Goal: Task Accomplishment & Management: Use online tool/utility

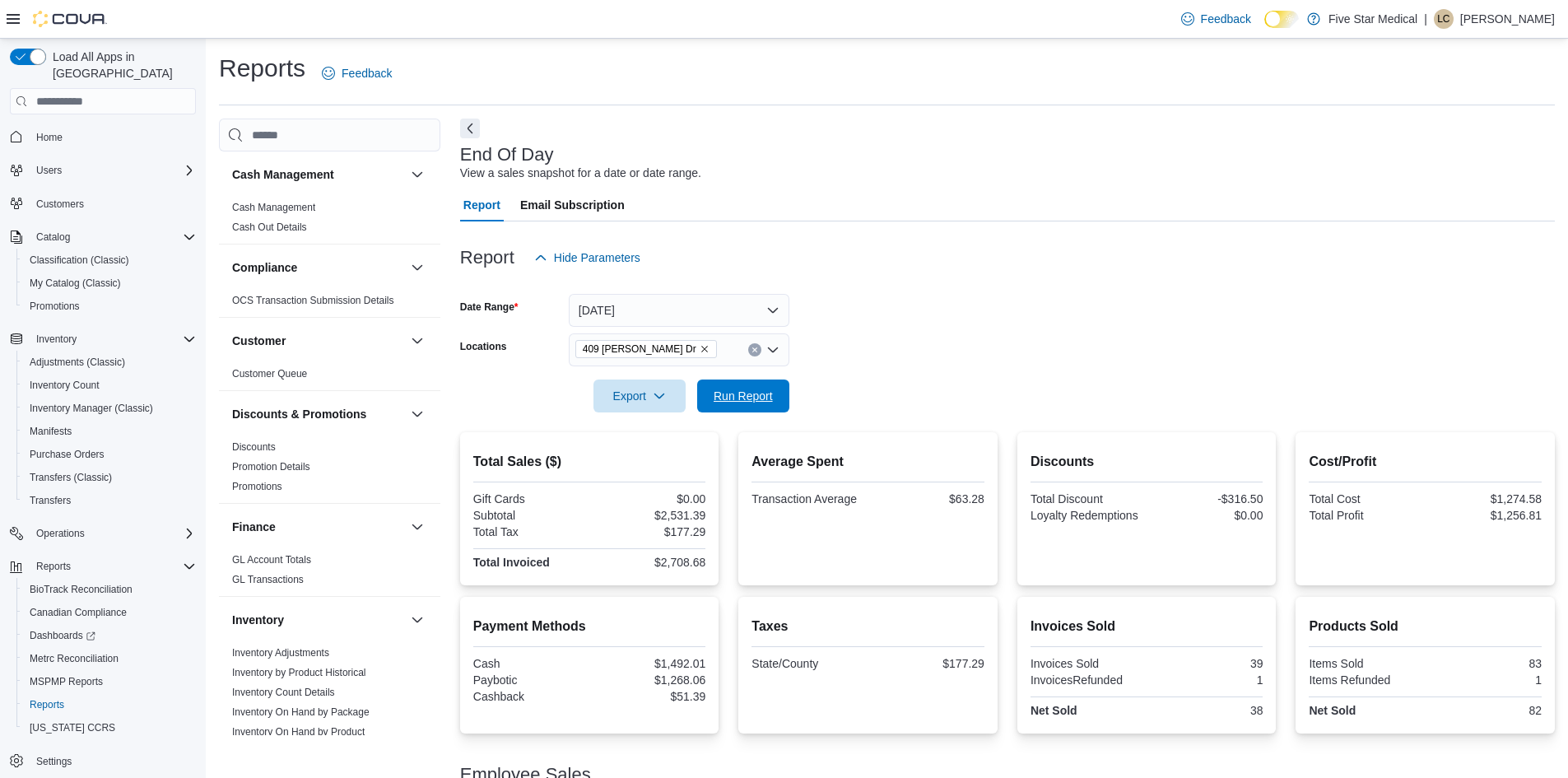
click at [778, 397] on span "Run Report" at bounding box center [743, 396] width 72 height 33
click at [622, 392] on span "Export" at bounding box center [639, 395] width 72 height 33
click at [1053, 367] on div at bounding box center [1007, 372] width 1095 height 13
click at [642, 400] on span "Export" at bounding box center [639, 395] width 72 height 33
click at [648, 458] on span "Export to Pdf" at bounding box center [642, 462] width 74 height 13
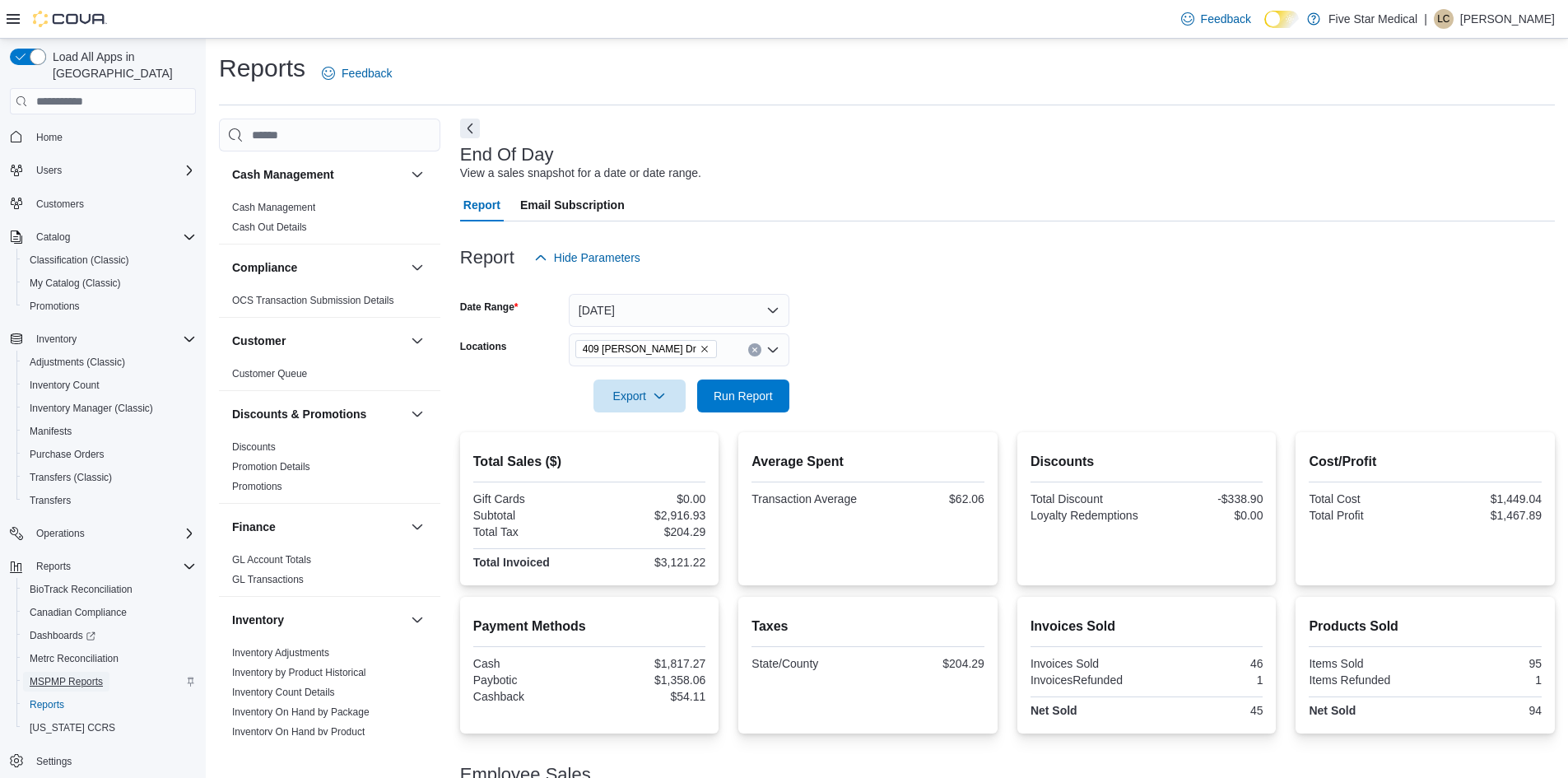
click at [67, 675] on span "MSPMP Reports" at bounding box center [65, 681] width 73 height 13
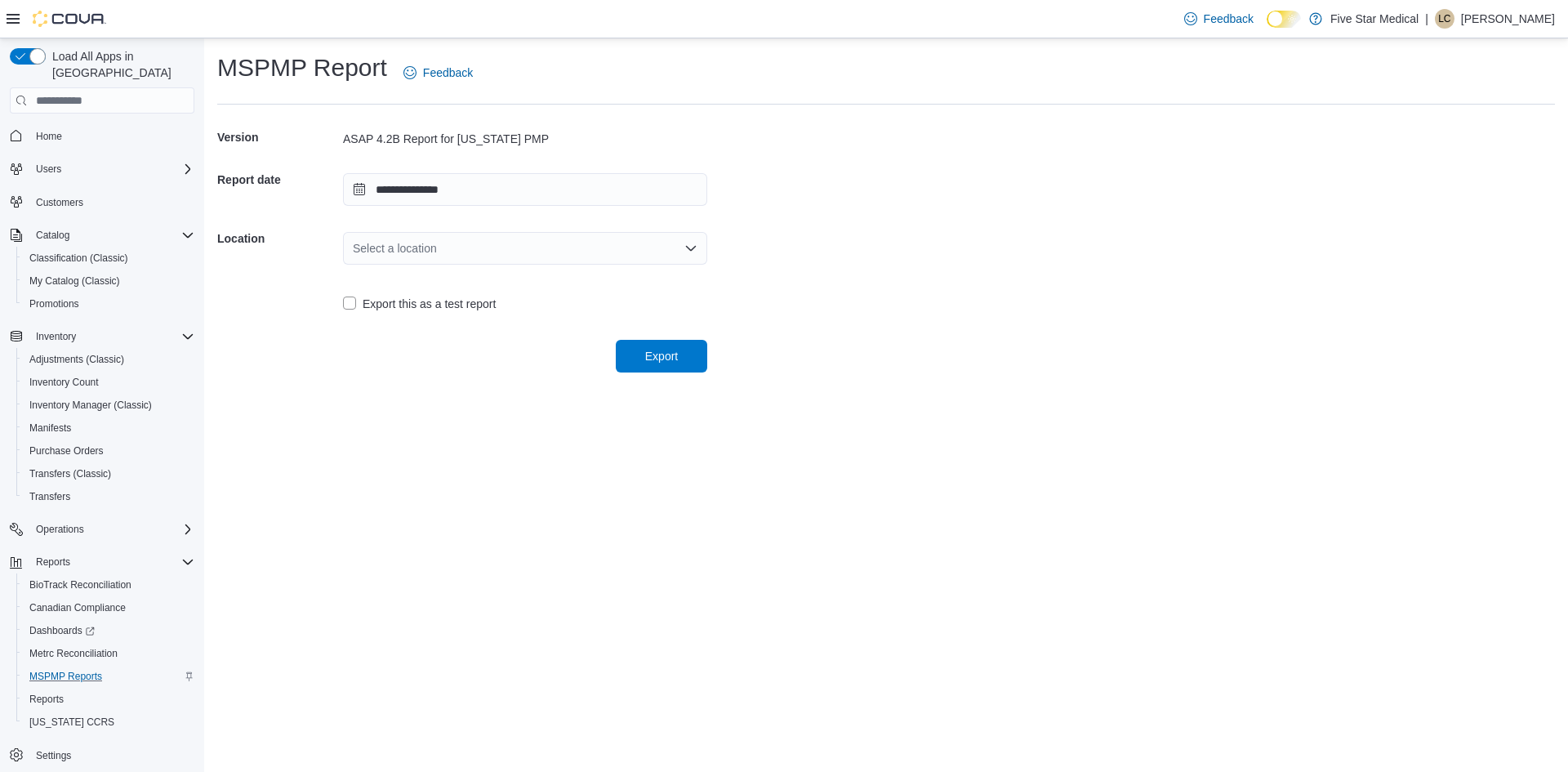
click at [500, 247] on div "Select a location" at bounding box center [524, 248] width 364 height 32
click at [504, 317] on div "Export this as a test report" at bounding box center [524, 302] width 364 height 43
click at [502, 315] on div "Export this as a test report" at bounding box center [524, 302] width 364 height 43
click at [535, 259] on div "Select a location" at bounding box center [524, 248] width 364 height 32
click at [511, 302] on span "409 [PERSON_NAME] Dr" at bounding box center [535, 299] width 325 height 16
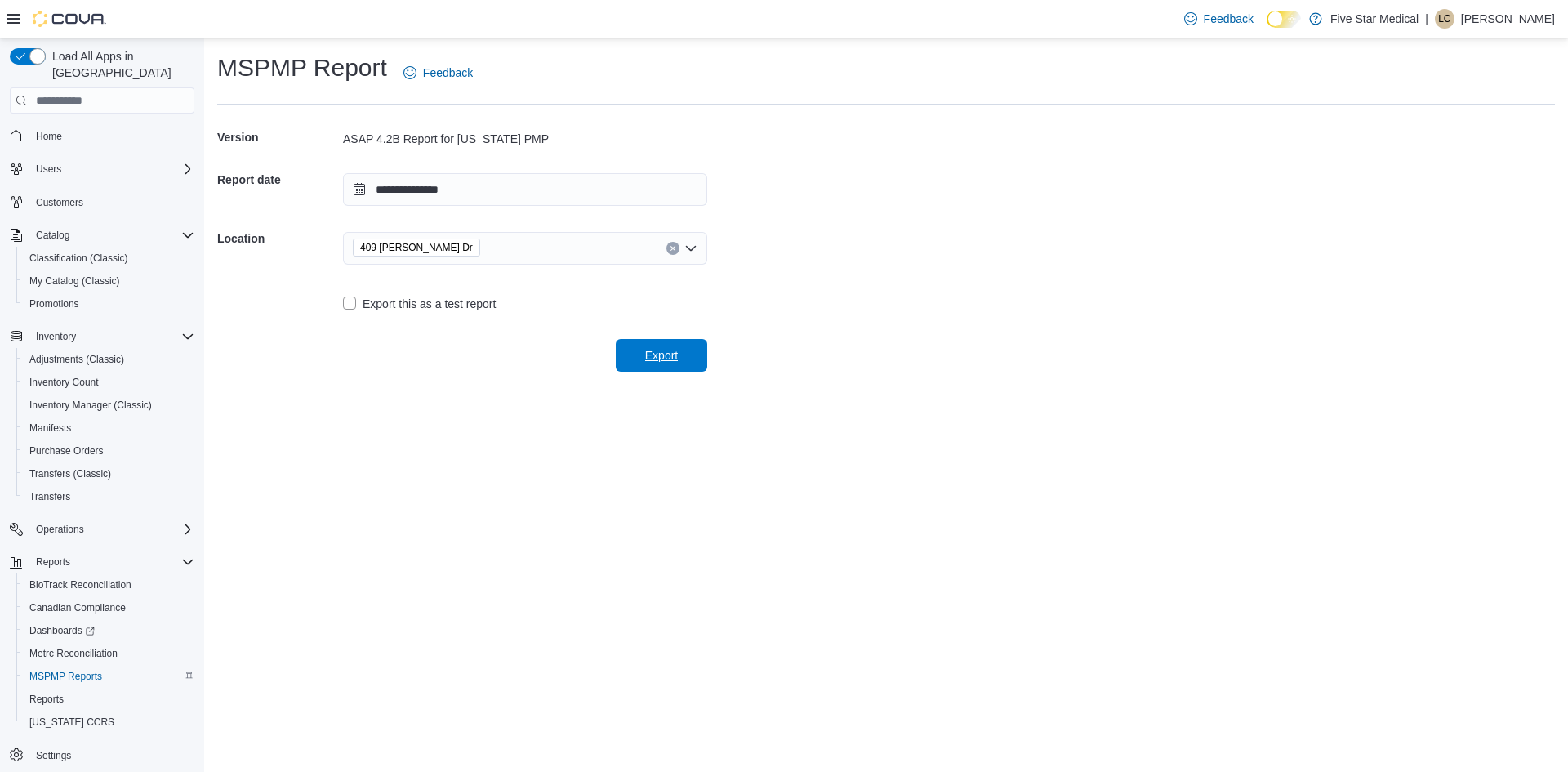
click at [668, 366] on span "Export" at bounding box center [662, 355] width 72 height 32
